Goal: Transaction & Acquisition: Purchase product/service

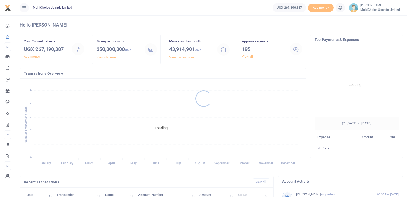
scroll to position [77, 80]
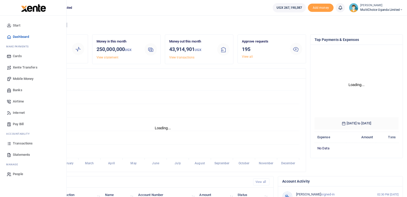
click at [23, 144] on span "Transactions" at bounding box center [23, 143] width 20 height 5
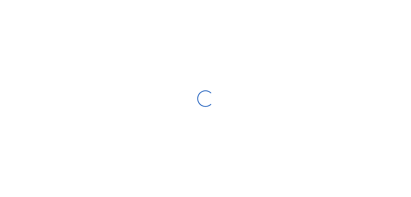
type input "08/07/2025 - 09/05/2025"
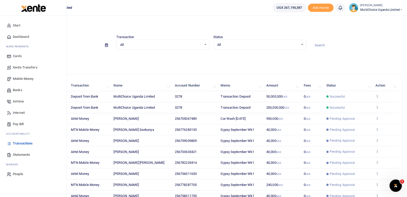
click at [30, 79] on span "Mobile Money" at bounding box center [23, 78] width 21 height 5
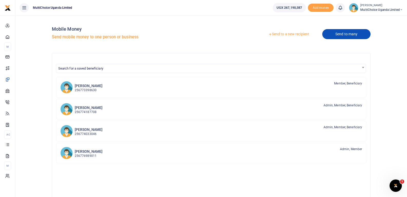
click at [337, 35] on link "Send to many" at bounding box center [346, 34] width 48 height 10
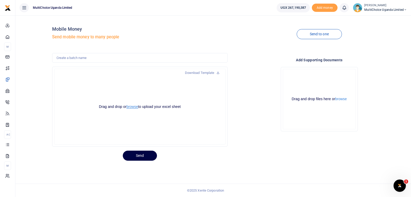
click at [133, 107] on button "browse" at bounding box center [132, 107] width 12 height 4
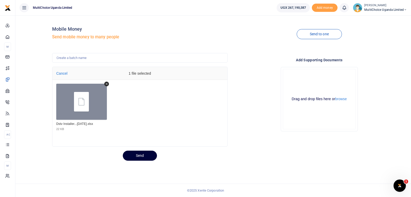
click at [144, 157] on button "Send" at bounding box center [140, 155] width 34 height 10
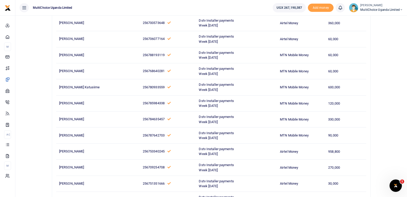
scroll to position [5065, 0]
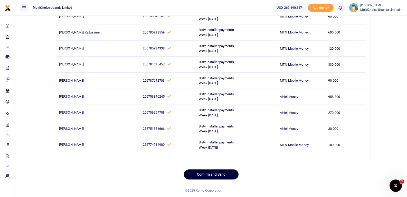
click at [229, 177] on button "Confirm and Send" at bounding box center [211, 174] width 55 height 10
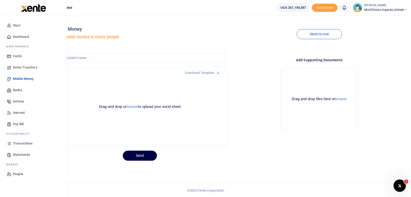
click at [18, 143] on span "Transactions" at bounding box center [23, 143] width 20 height 5
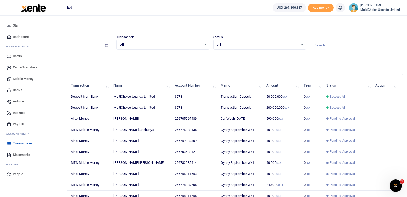
click at [13, 141] on link "Transactions" at bounding box center [33, 142] width 58 height 11
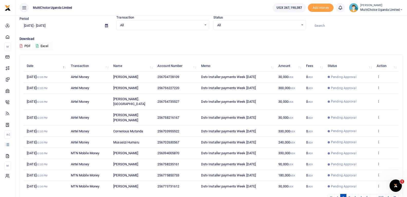
scroll to position [40, 0]
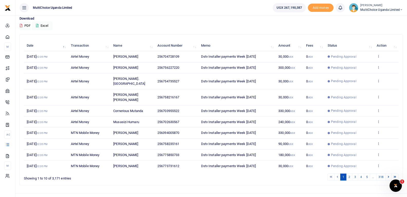
click at [373, 173] on li "…" at bounding box center [373, 176] width 6 height 7
click at [368, 173] on link "5" at bounding box center [367, 176] width 6 height 7
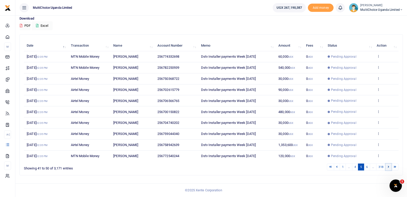
click at [389, 167] on icon at bounding box center [389, 166] width 2 height 3
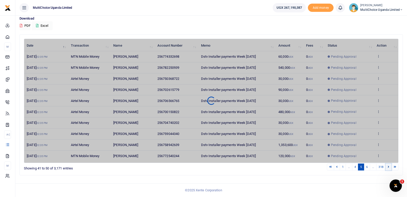
click at [389, 167] on icon at bounding box center [389, 166] width 2 height 3
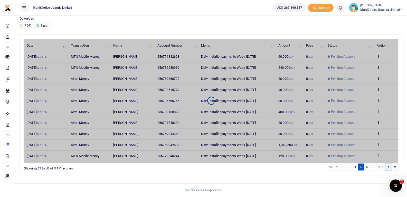
click at [389, 167] on icon at bounding box center [389, 166] width 2 height 3
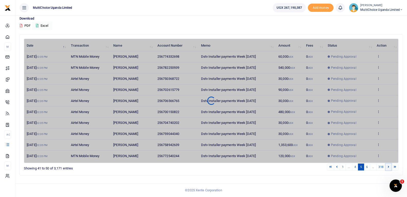
click at [389, 167] on icon at bounding box center [389, 166] width 2 height 3
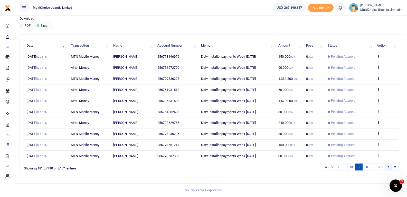
click at [388, 166] on icon at bounding box center [389, 166] width 2 height 3
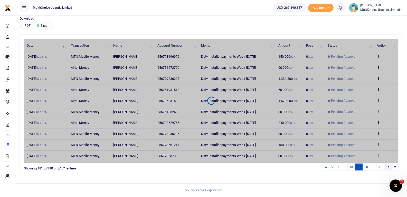
click at [388, 166] on icon at bounding box center [389, 166] width 2 height 3
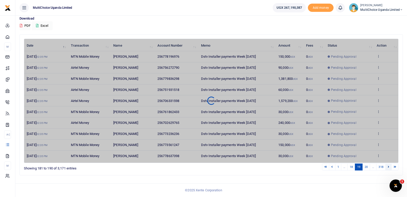
click at [388, 166] on icon at bounding box center [389, 166] width 2 height 3
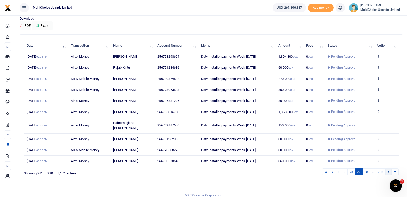
click at [391, 168] on link at bounding box center [389, 171] width 6 height 7
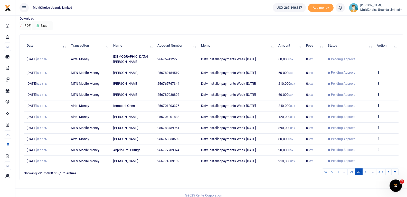
click at [391, 168] on link at bounding box center [389, 171] width 6 height 7
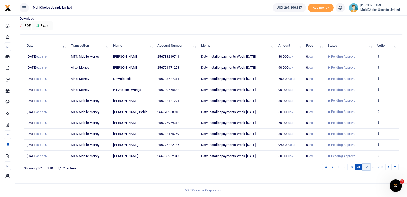
click at [366, 166] on link "32" at bounding box center [367, 166] width 8 height 7
click at [366, 166] on link "33" at bounding box center [367, 166] width 8 height 7
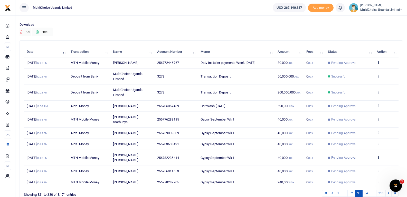
scroll to position [55, 0]
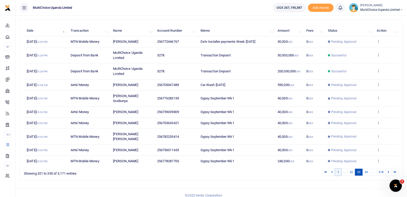
click at [339, 168] on link "1" at bounding box center [338, 171] width 6 height 7
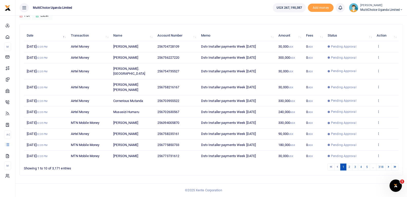
scroll to position [40, 0]
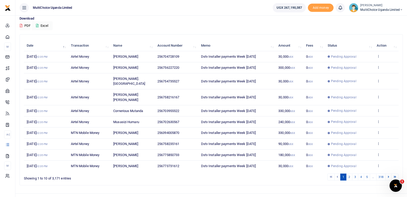
click at [377, 55] on td "View details Send again" at bounding box center [386, 56] width 25 height 11
click at [379, 57] on icon at bounding box center [378, 56] width 3 height 4
click at [367, 63] on link "View details" at bounding box center [359, 64] width 41 height 7
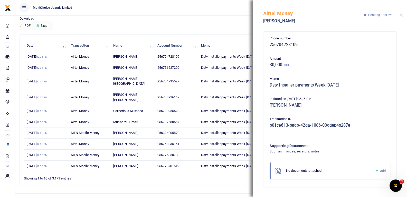
click at [377, 170] on icon at bounding box center [377, 170] width 4 height 5
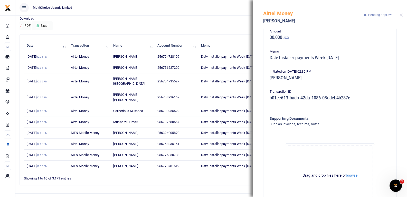
scroll to position [57, 0]
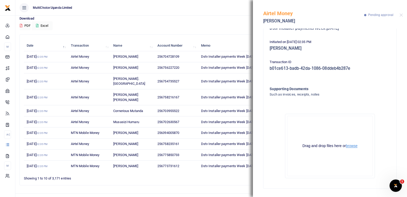
click at [353, 146] on button "browse" at bounding box center [352, 146] width 12 height 4
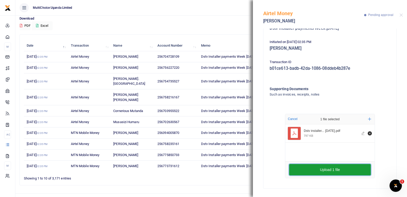
click at [318, 169] on button "Upload 1 file" at bounding box center [330, 169] width 82 height 11
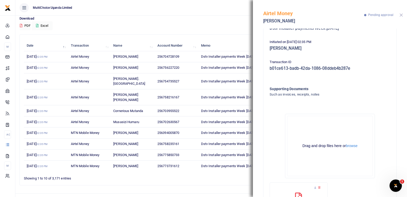
click at [402, 17] on button "Close" at bounding box center [401, 14] width 3 height 3
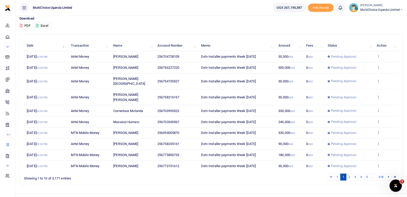
click at [401, 10] on icon at bounding box center [401, 10] width 3 height 4
click at [382, 48] on link "Logout" at bounding box center [383, 46] width 41 height 7
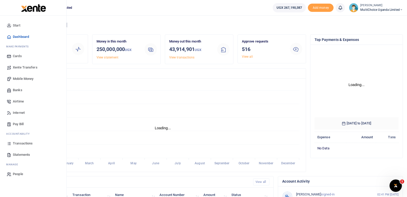
click at [20, 142] on span "Transactions" at bounding box center [23, 143] width 20 height 5
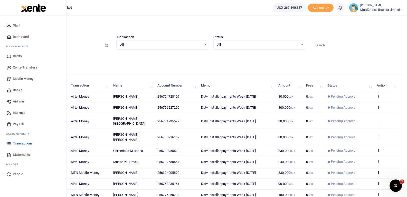
click at [21, 78] on span "Mobile Money" at bounding box center [23, 78] width 21 height 5
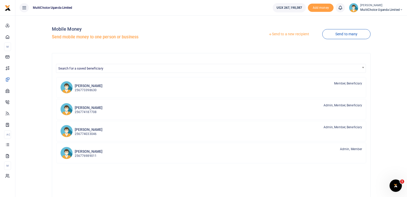
click at [284, 35] on link "Send to a new recipient" at bounding box center [288, 34] width 67 height 9
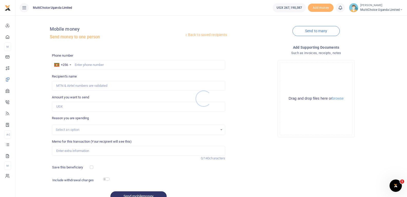
click at [117, 63] on div at bounding box center [203, 98] width 407 height 197
click at [118, 66] on input "text" at bounding box center [139, 65] width 174 height 10
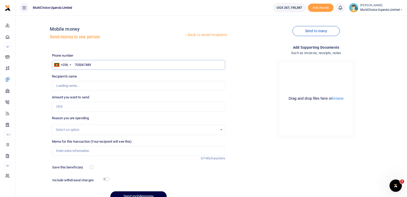
type input "705067489"
click at [118, 104] on input "Amount you want to send" at bounding box center [139, 106] width 174 height 10
type input "Alid Agaba"
type input "150,000"
click at [100, 148] on input "Memo for this transaction (Your recipient will see this)" at bounding box center [139, 151] width 174 height 10
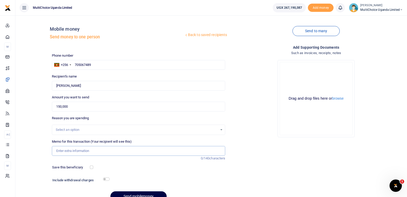
type input "b"
type input "Branding at Emin Pasha Hotel"
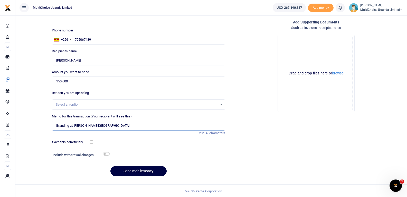
scroll to position [26, 0]
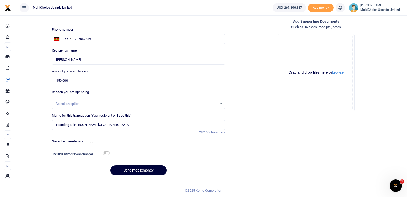
click at [146, 172] on button "Send mobilemoney" at bounding box center [138, 170] width 56 height 10
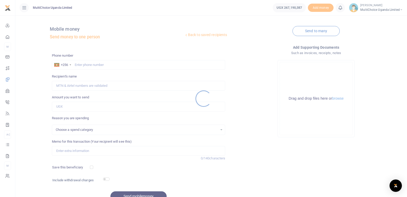
scroll to position [26, 0]
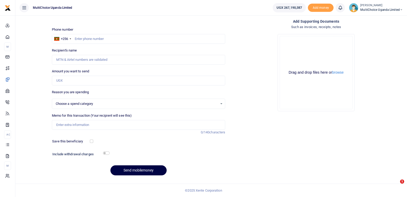
select select
